Goal: Task Accomplishment & Management: Use online tool/utility

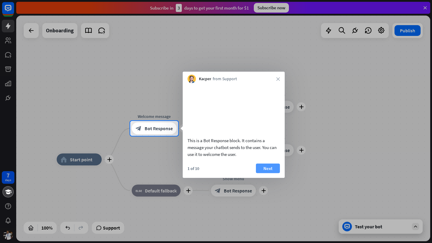
click at [275, 173] on button "Next" at bounding box center [268, 169] width 24 height 10
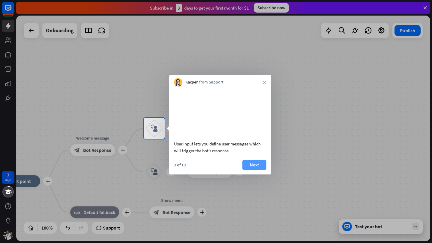
click at [261, 170] on button "Next" at bounding box center [254, 165] width 24 height 10
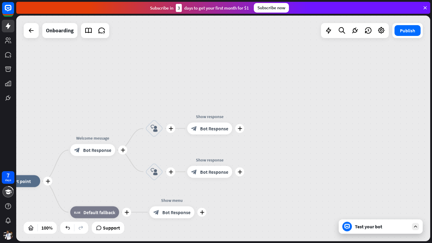
click at [261, 174] on div "plus home_2 Start point plus Welcome message block_bot_response Bot Response pl…" at bounding box center [223, 129] width 414 height 226
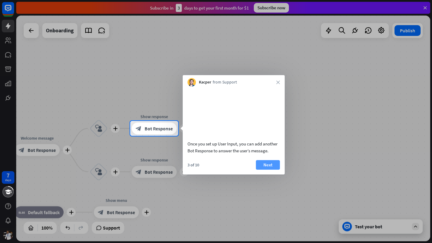
click at [274, 169] on button "Next" at bounding box center [268, 165] width 24 height 10
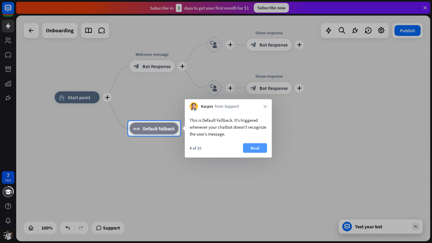
click at [256, 146] on button "Next" at bounding box center [255, 149] width 24 height 10
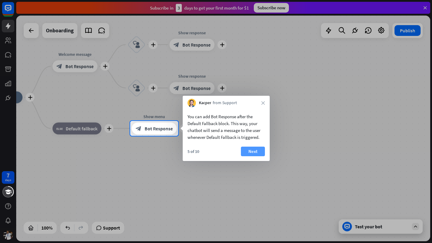
click at [246, 155] on button "Next" at bounding box center [253, 152] width 24 height 10
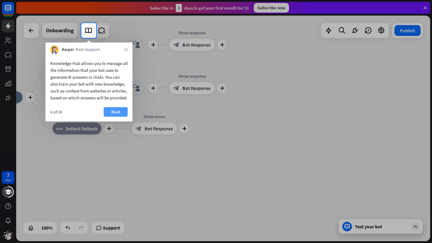
click at [109, 117] on button "Next" at bounding box center [116, 112] width 24 height 10
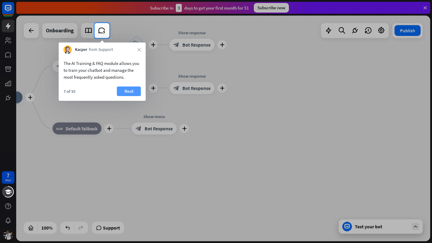
click at [118, 88] on button "Next" at bounding box center [129, 92] width 24 height 10
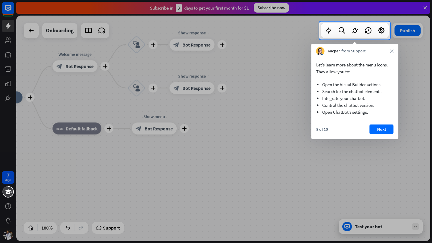
click at [381, 135] on div "8 of 10 Next" at bounding box center [354, 132] width 87 height 14
click at [386, 122] on div "Let’s learn more about the menu icons. They allow you to: Open the Visual Build…" at bounding box center [354, 97] width 87 height 84
click at [384, 130] on button "Next" at bounding box center [381, 130] width 24 height 10
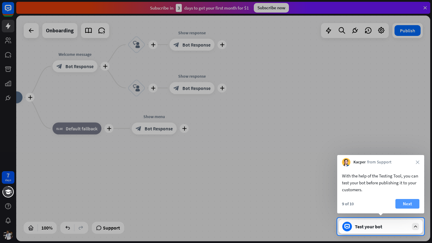
click at [405, 202] on button "Next" at bounding box center [407, 204] width 24 height 10
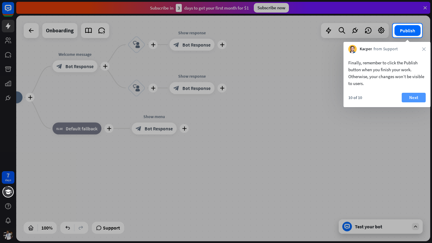
click at [411, 101] on button "Next" at bounding box center [413, 98] width 24 height 10
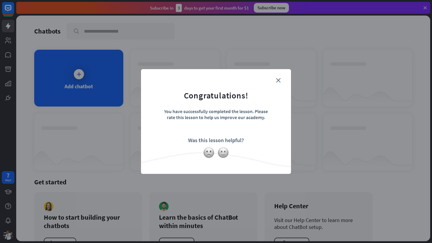
click at [275, 79] on form "Congratulations! You have successfully completed the lesson. Please rate this l…" at bounding box center [215, 113] width 135 height 72
click at [282, 78] on form "Congratulations! You have successfully completed the lesson. Please rate this l…" at bounding box center [215, 113] width 135 height 72
click at [279, 78] on form "Congratulations! You have successfully completed the lesson. Please rate this l…" at bounding box center [215, 113] width 135 height 72
click at [278, 81] on icon "close" at bounding box center [278, 80] width 4 height 4
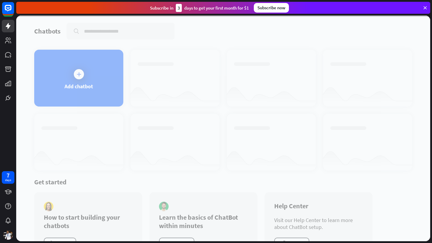
click at [97, 77] on div at bounding box center [223, 129] width 414 height 226
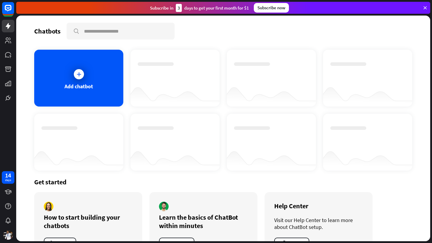
click at [55, 44] on div "Chatbots search Add chatbot Get started How to start building your chatbots Wat…" at bounding box center [223, 129] width 414 height 226
click at [64, 61] on div "Add chatbot" at bounding box center [78, 78] width 89 height 57
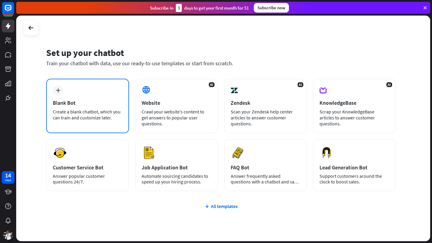
click at [91, 109] on div "Create a blank chatbot, which you can train and customize later." at bounding box center [88, 115] width 70 height 12
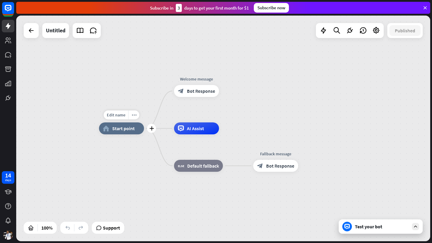
click at [112, 130] on span "Start point" at bounding box center [123, 129] width 22 height 6
